Goal: Task Accomplishment & Management: Use online tool/utility

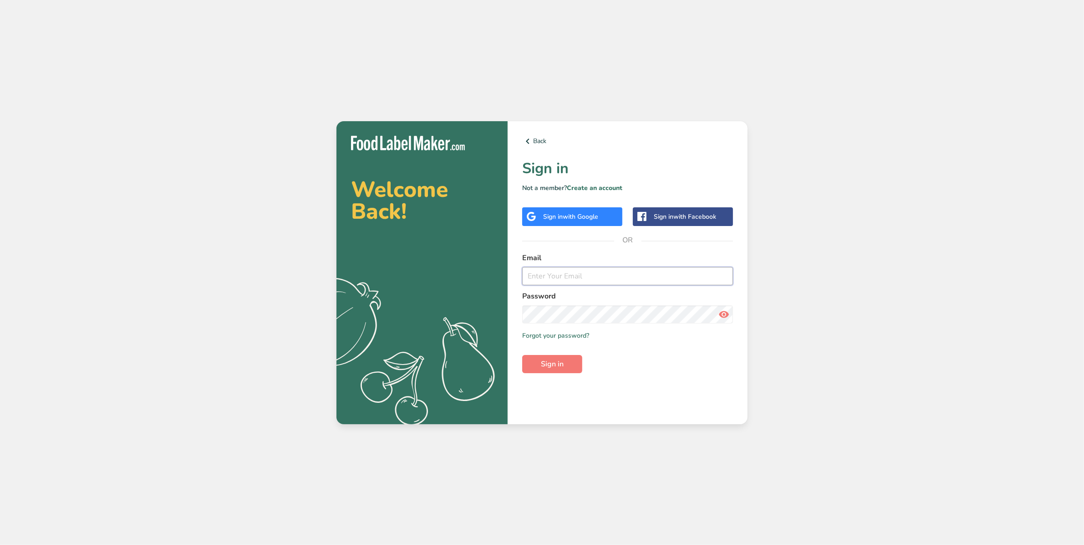
type input "[EMAIL_ADDRESS][DOMAIN_NAME]"
click at [559, 360] on span "Sign in" at bounding box center [552, 363] width 23 height 11
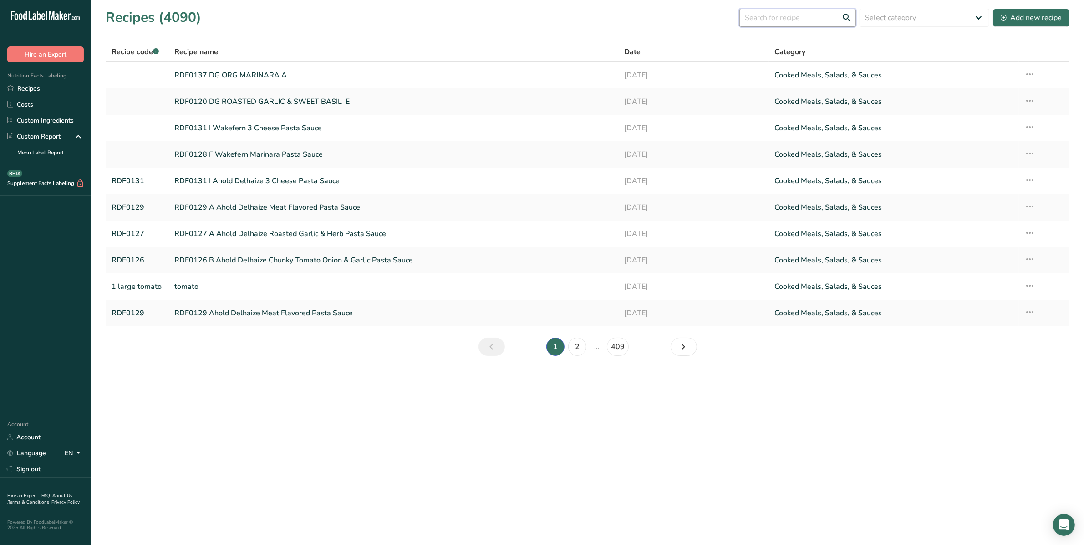
click at [787, 20] on input "text" at bounding box center [798, 18] width 117 height 18
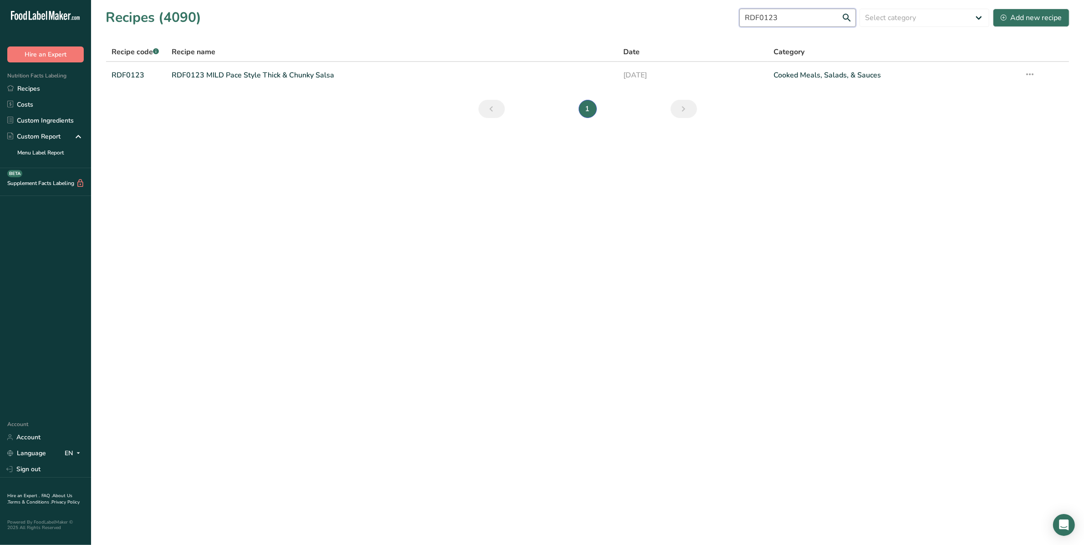
type input "RDF0123"
click at [268, 74] on link "RDF0123 MILD Pace Style Thick & Chunky Salsa" at bounding box center [392, 75] width 440 height 19
